Goal: Task Accomplishment & Management: Manage account settings

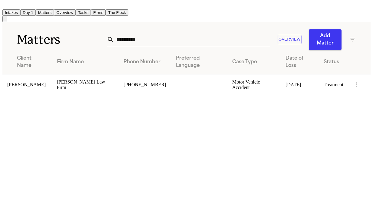
click at [325, 35] on button "Add Matter" at bounding box center [325, 39] width 33 height 21
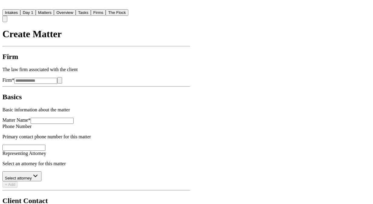
click at [57, 78] on input "Firm *" at bounding box center [35, 81] width 43 height 6
click at [60, 82] on icon "button" at bounding box center [60, 82] width 0 height 0
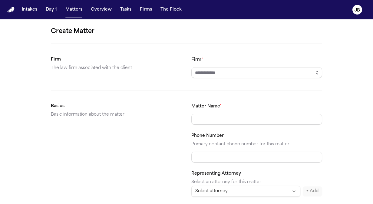
click at [317, 74] on icon "button" at bounding box center [318, 74] width 2 height 1
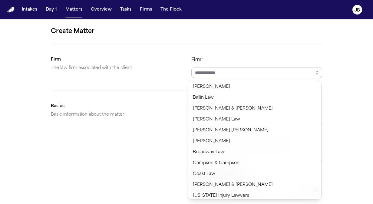
click at [195, 70] on input "Firm *" at bounding box center [256, 72] width 131 height 11
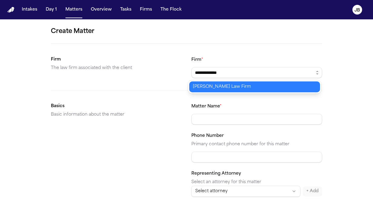
click at [194, 85] on body "**********" at bounding box center [186, 102] width 373 height 204
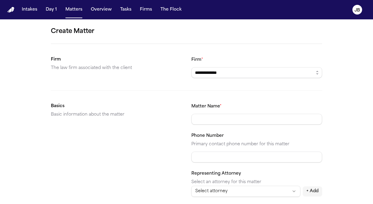
type input "**********"
click at [148, 74] on div "Firm The law firm associated with the client" at bounding box center [116, 67] width 131 height 22
click at [238, 73] on input "**********" at bounding box center [256, 72] width 131 height 11
click at [63, 8] on button "Matters" at bounding box center [74, 9] width 22 height 11
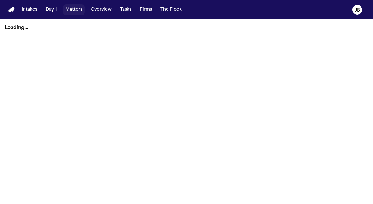
click at [75, 10] on button "Matters" at bounding box center [74, 9] width 22 height 11
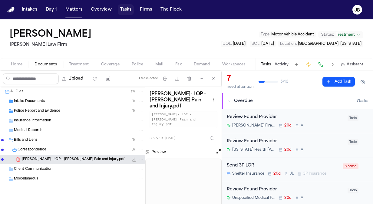
click at [120, 8] on button "Tasks" at bounding box center [126, 9] width 16 height 11
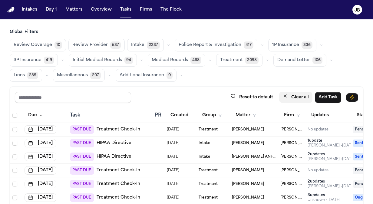
click at [280, 98] on button "Clear all" at bounding box center [295, 97] width 33 height 11
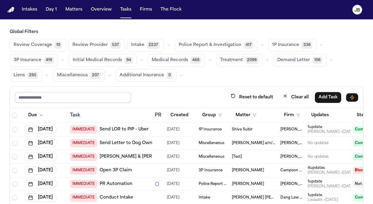
click at [84, 99] on input "text" at bounding box center [73, 97] width 116 height 11
type input "***"
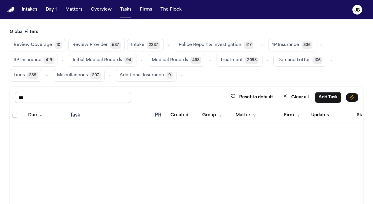
drag, startPoint x: 76, startPoint y: 97, endPoint x: 4, endPoint y: 84, distance: 73.3
click at [4, 84] on div "Global Filters Review Coverage 10 Review Provider 537 Intake 2237 Police Report…" at bounding box center [186, 137] width 373 height 217
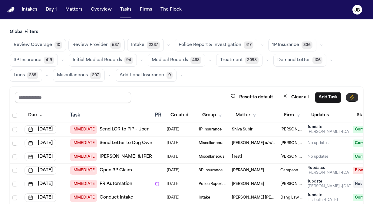
click at [350, 95] on icon "button" at bounding box center [352, 97] width 5 height 5
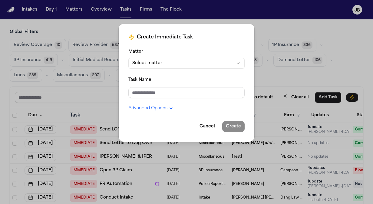
click at [154, 65] on button "Select matter" at bounding box center [186, 63] width 116 height 11
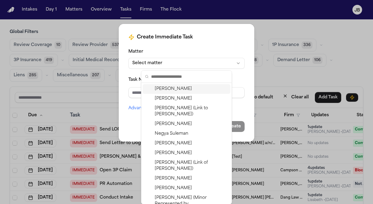
click at [203, 54] on html "Intakes Day 1 Matters Overview Tasks Firms The Flock JB Global Filters Review C…" at bounding box center [186, 102] width 373 height 204
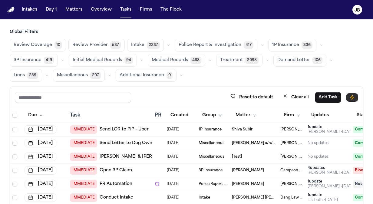
click at [350, 96] on icon "button" at bounding box center [352, 97] width 5 height 5
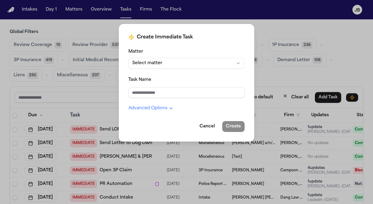
click at [158, 107] on button "Advanced Options" at bounding box center [150, 108] width 45 height 6
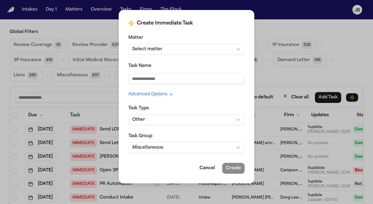
click at [175, 149] on button "Miscellaneous" at bounding box center [186, 147] width 116 height 11
click at [248, 69] on html "Intakes Day 1 Matters Overview Tasks Firms The Flock JB Global Filters Review C…" at bounding box center [186, 102] width 373 height 204
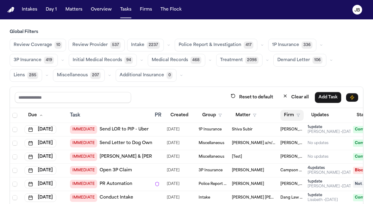
click at [287, 114] on button "Firm" at bounding box center [291, 115] width 23 height 11
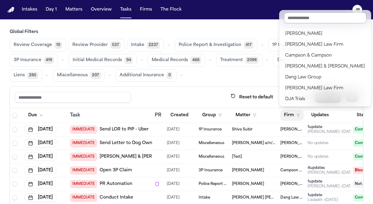
click at [305, 18] on input "text" at bounding box center [325, 17] width 82 height 11
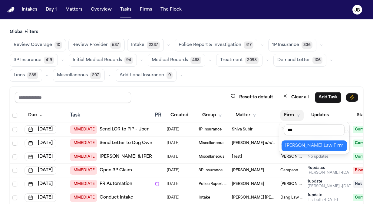
type input "***"
click at [307, 143] on div "[PERSON_NAME] Law Firm" at bounding box center [314, 145] width 58 height 7
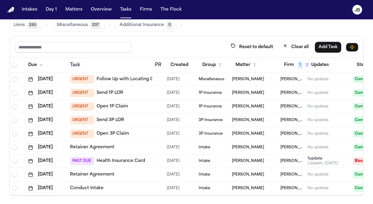
scroll to position [0, 84]
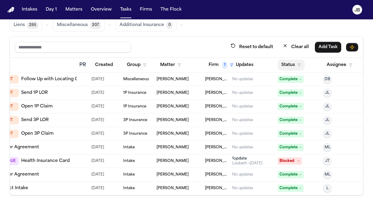
click at [297, 63] on icon "button" at bounding box center [299, 65] width 4 height 4
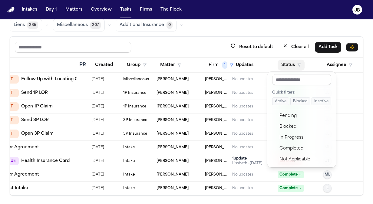
click at [284, 100] on button "Active" at bounding box center [280, 101] width 17 height 8
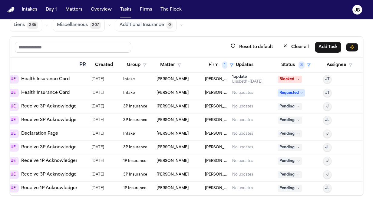
scroll to position [0, 0]
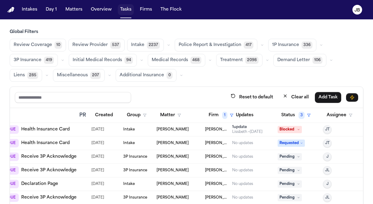
click at [129, 8] on button "Tasks" at bounding box center [126, 9] width 16 height 11
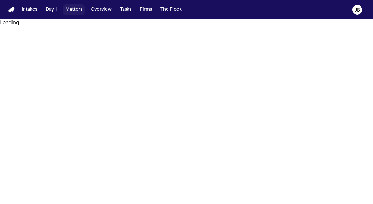
click at [74, 12] on button "Matters" at bounding box center [74, 9] width 22 height 11
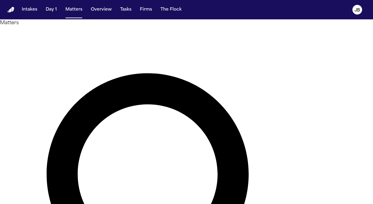
type input "*"
type input "**********"
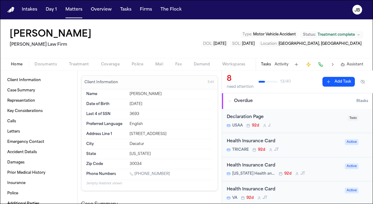
click at [81, 64] on span "Treatment" at bounding box center [79, 64] width 20 height 5
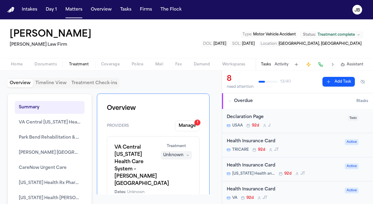
click at [279, 63] on button "Activity" at bounding box center [282, 64] width 14 height 5
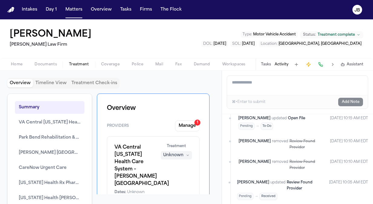
scroll to position [487, 0]
